Goal: Transaction & Acquisition: Purchase product/service

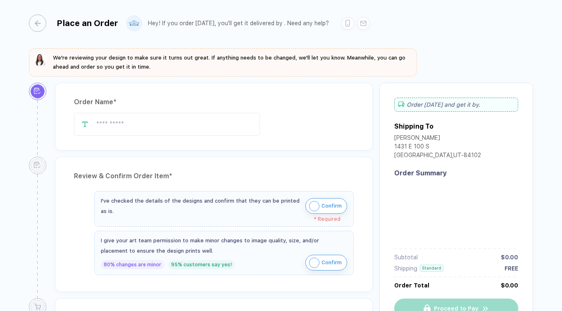
type input "**********"
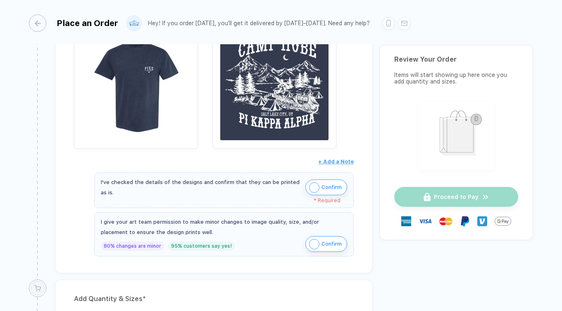
scroll to position [236, 0]
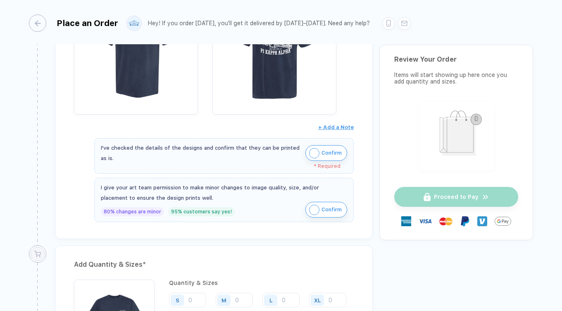
click at [322, 150] on span "Confirm" at bounding box center [332, 152] width 20 height 13
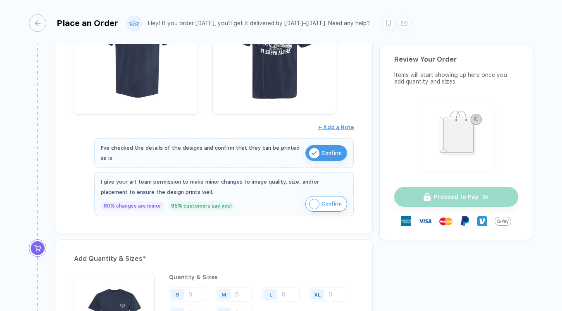
click at [317, 205] on img "button" at bounding box center [314, 204] width 10 height 10
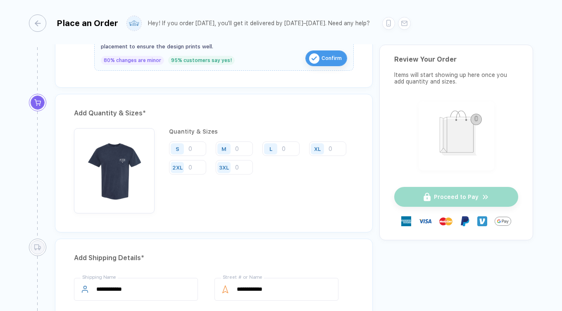
scroll to position [390, 0]
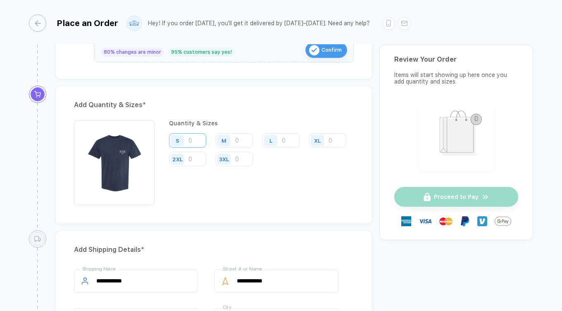
click at [197, 141] on input "number" at bounding box center [187, 140] width 37 height 14
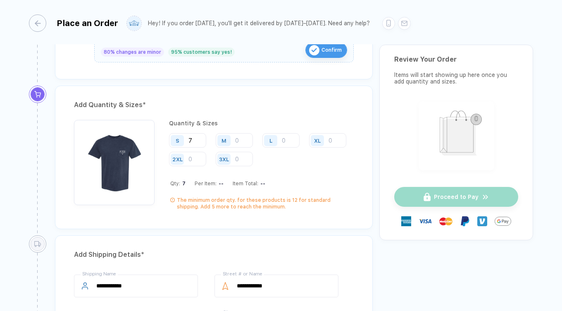
type input "7"
click at [230, 139] on div "M" at bounding box center [223, 140] width 13 height 11
click at [234, 138] on div "M" at bounding box center [225, 140] width 19 height 14
click at [244, 138] on input "number" at bounding box center [234, 140] width 37 height 14
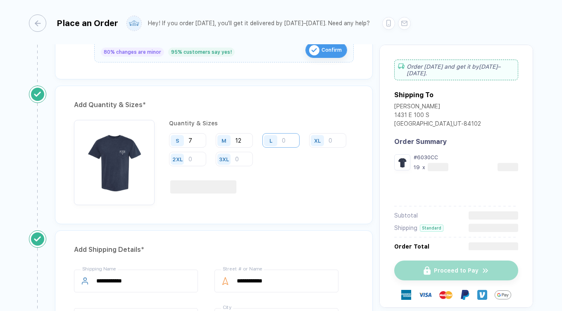
type input "12"
click at [288, 139] on input "number" at bounding box center [280, 140] width 37 height 14
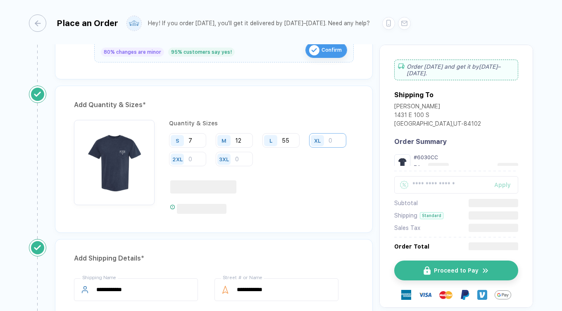
type input "55"
click at [309, 148] on input "number" at bounding box center [327, 140] width 37 height 14
type input "26"
click at [206, 160] on input "number" at bounding box center [187, 159] width 37 height 14
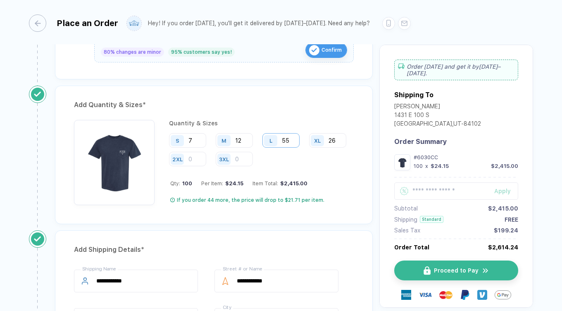
click at [291, 140] on input "55" at bounding box center [280, 140] width 37 height 14
type input "5"
type input "63"
click at [309, 148] on input "26" at bounding box center [327, 140] width 37 height 14
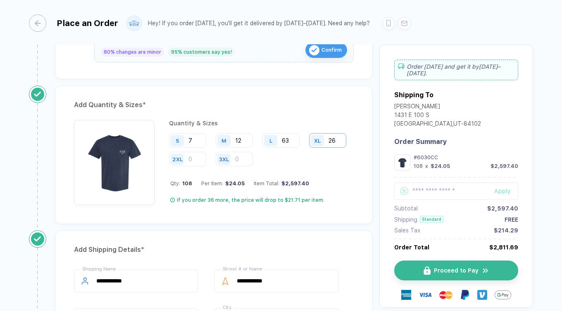
click at [309, 148] on input "26" at bounding box center [327, 140] width 37 height 14
type input "2"
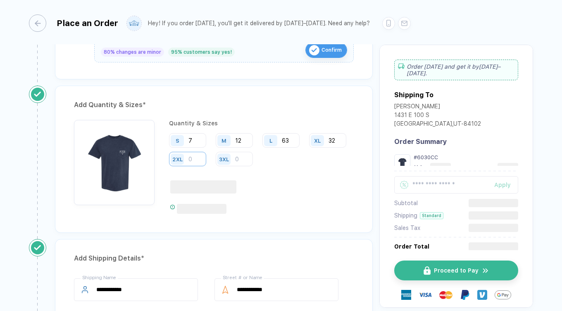
type input "32"
click at [206, 157] on input "number" at bounding box center [187, 159] width 37 height 14
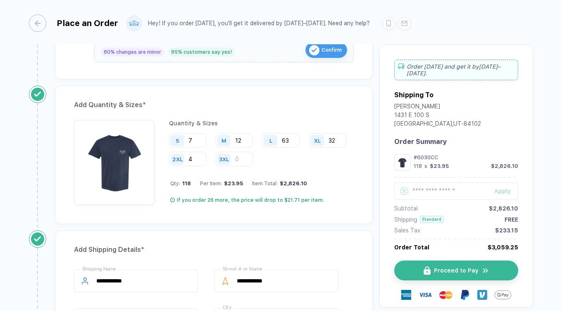
type input "4"
click at [331, 191] on div "Quantity & Sizes S 7 M 12 L 63 XL 32 2XL 4 3XL Qty: 118 Per Item: $23.95 Item T…" at bounding box center [261, 162] width 185 height 85
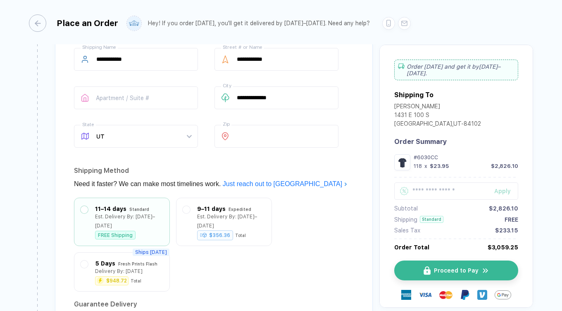
scroll to position [612, 0]
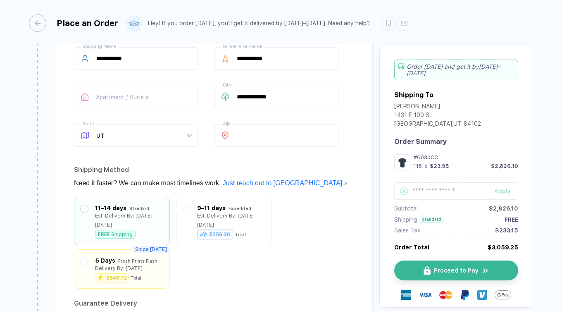
click at [143, 256] on div "Fresh Prints Flash" at bounding box center [137, 260] width 39 height 9
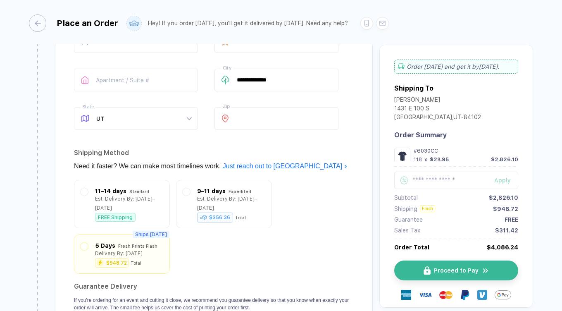
scroll to position [630, 0]
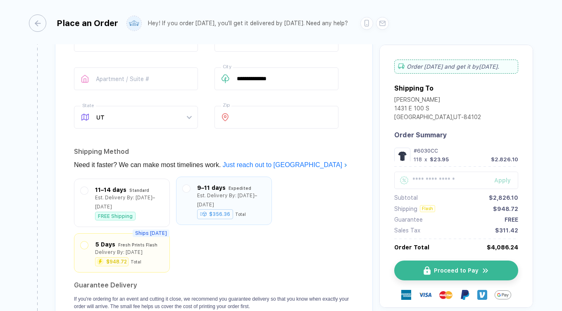
click at [258, 195] on div "Est. Delivery By: [DATE]–[DATE]" at bounding box center [231, 200] width 68 height 18
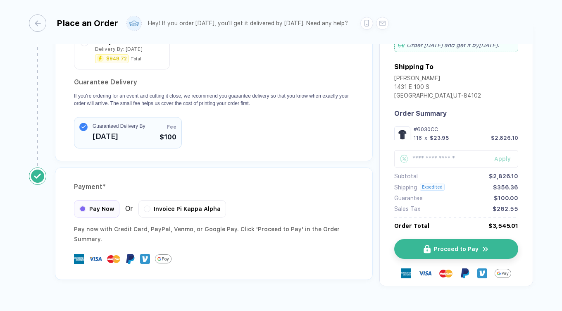
scroll to position [833, 0]
click at [424, 242] on button "Proceed to Pay" at bounding box center [460, 249] width 124 height 20
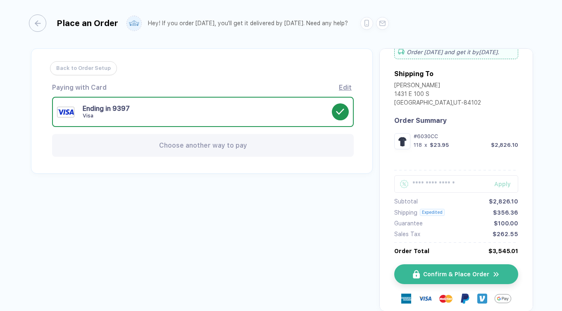
scroll to position [19, 0]
click at [453, 277] on span "Confirm & Place Order" at bounding box center [461, 274] width 66 height 7
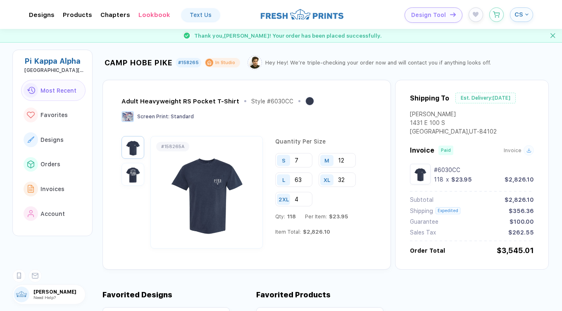
click at [134, 172] on img "button" at bounding box center [133, 174] width 19 height 19
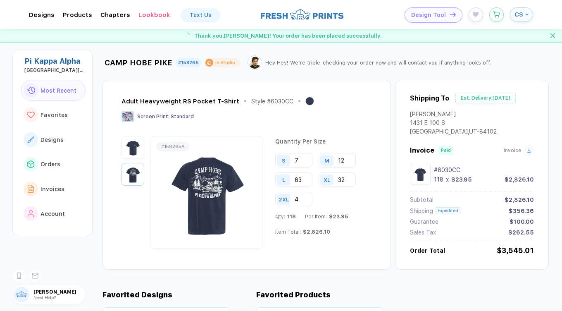
click at [131, 143] on img "button" at bounding box center [133, 147] width 19 height 19
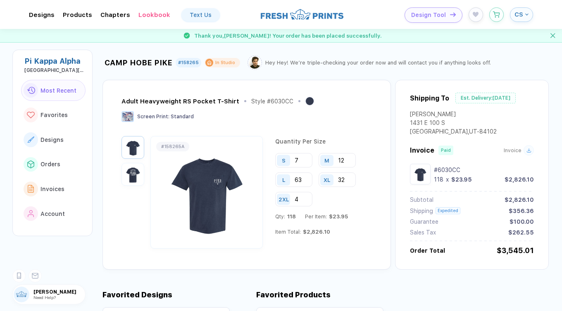
click at [132, 176] on img "button" at bounding box center [133, 174] width 19 height 19
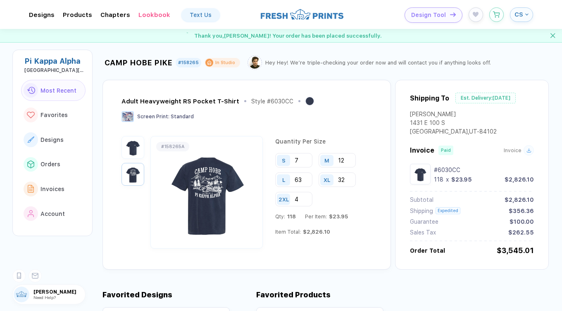
click at [132, 160] on div at bounding box center [133, 192] width 23 height 112
click at [131, 145] on img "button" at bounding box center [133, 147] width 19 height 19
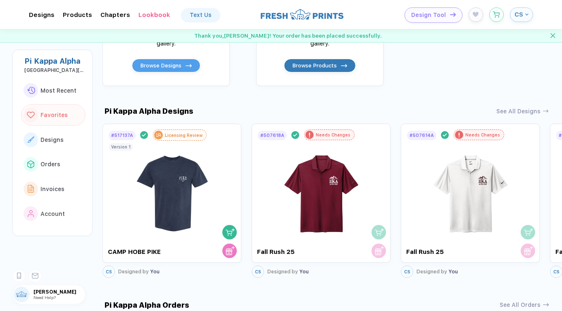
scroll to position [306, 0]
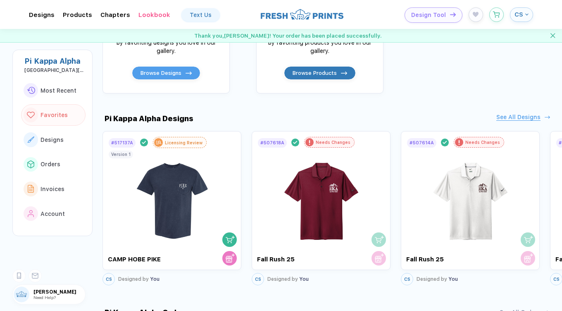
click at [537, 121] on div "See All Designs" at bounding box center [518, 117] width 44 height 7
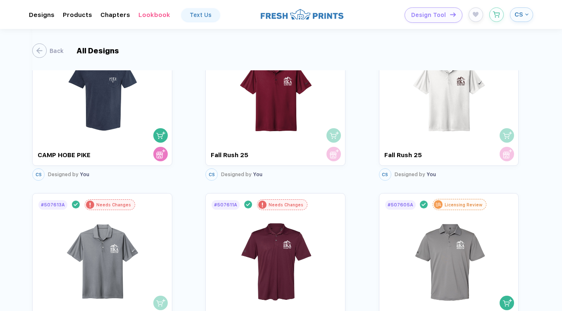
scroll to position [18, 0]
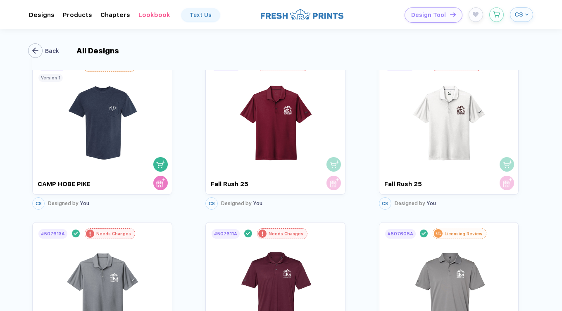
click at [40, 46] on div "button" at bounding box center [35, 50] width 14 height 14
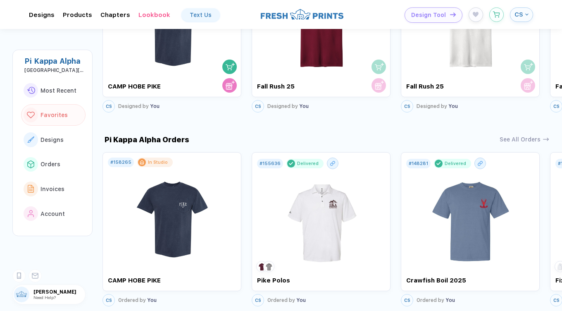
scroll to position [542, 0]
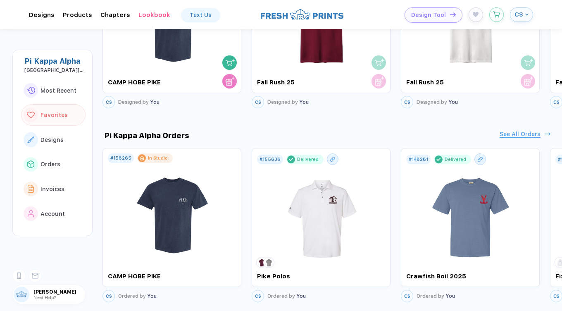
click at [510, 135] on div "See All Orders" at bounding box center [520, 134] width 41 height 7
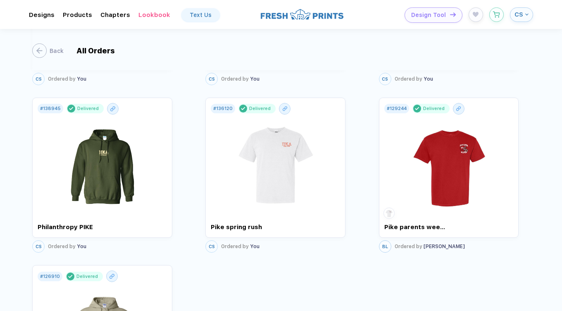
scroll to position [336, 0]
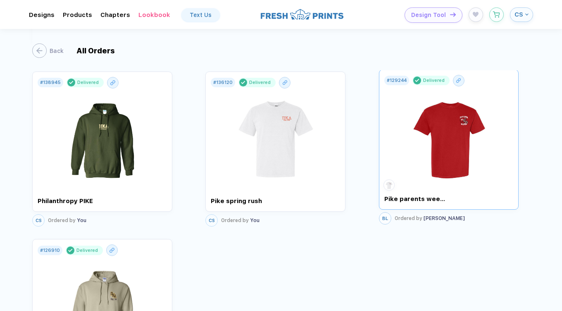
click at [428, 163] on img at bounding box center [449, 133] width 78 height 94
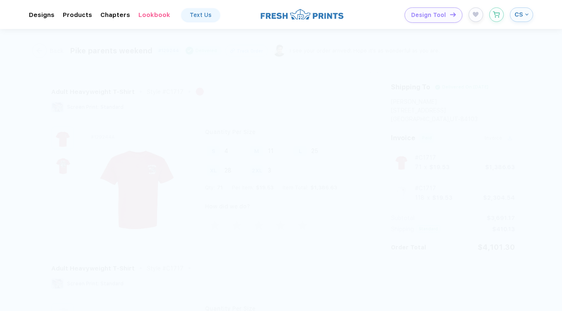
click at [63, 164] on img "button" at bounding box center [62, 164] width 19 height 19
click at [119, 171] on img at bounding box center [136, 182] width 107 height 97
click at [143, 171] on img at bounding box center [136, 182] width 107 height 97
click at [64, 132] on img "button" at bounding box center [62, 138] width 19 height 19
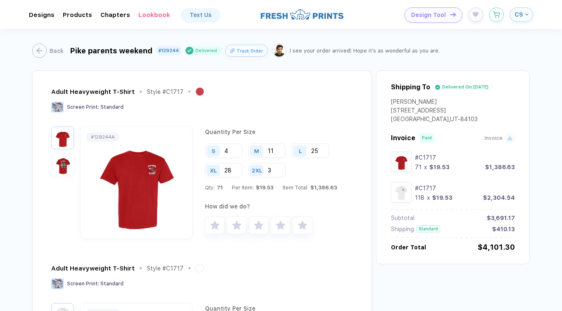
click at [60, 159] on img "button" at bounding box center [62, 164] width 19 height 19
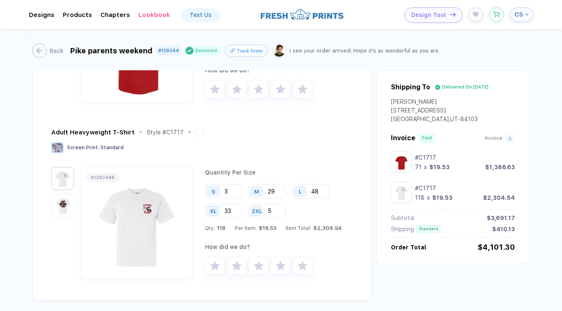
scroll to position [156, 0]
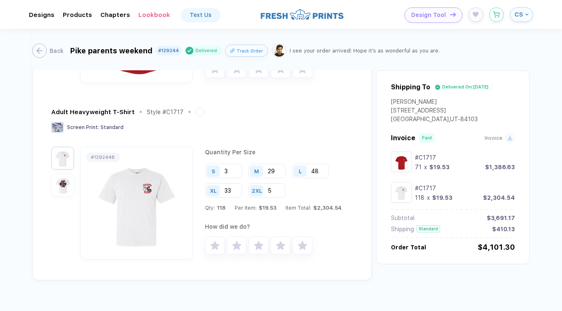
click at [64, 177] on img "button" at bounding box center [62, 185] width 19 height 19
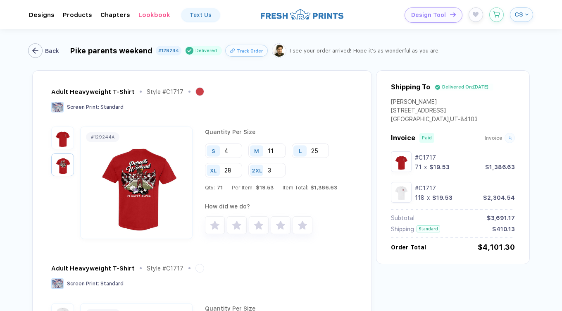
click at [42, 45] on button "Back" at bounding box center [45, 50] width 31 height 14
